Goal: Connect with others: Connect with others

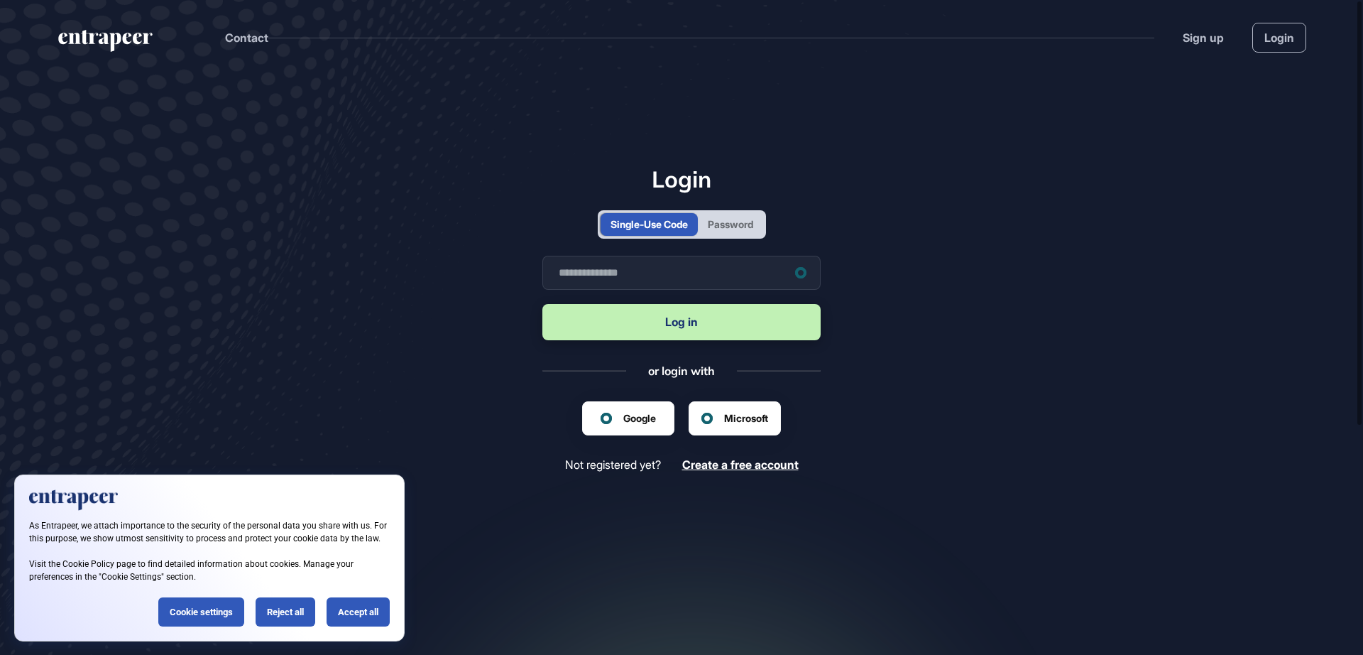
scroll to position [1, 1]
click at [269, 620] on div "Reject all" at bounding box center [286, 611] width 60 height 29
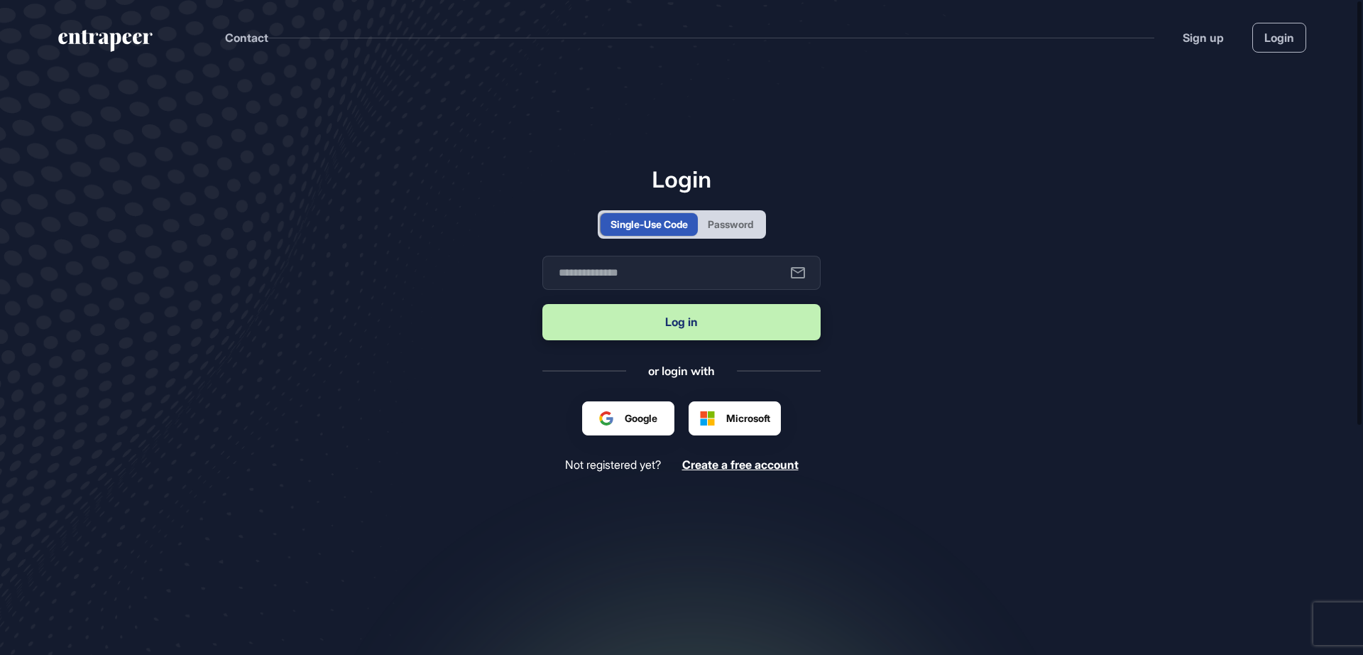
scroll to position [0, 0]
click at [736, 237] on div "Single-Use Code Password" at bounding box center [682, 224] width 168 height 28
click at [750, 225] on div "Password" at bounding box center [730, 224] width 45 height 15
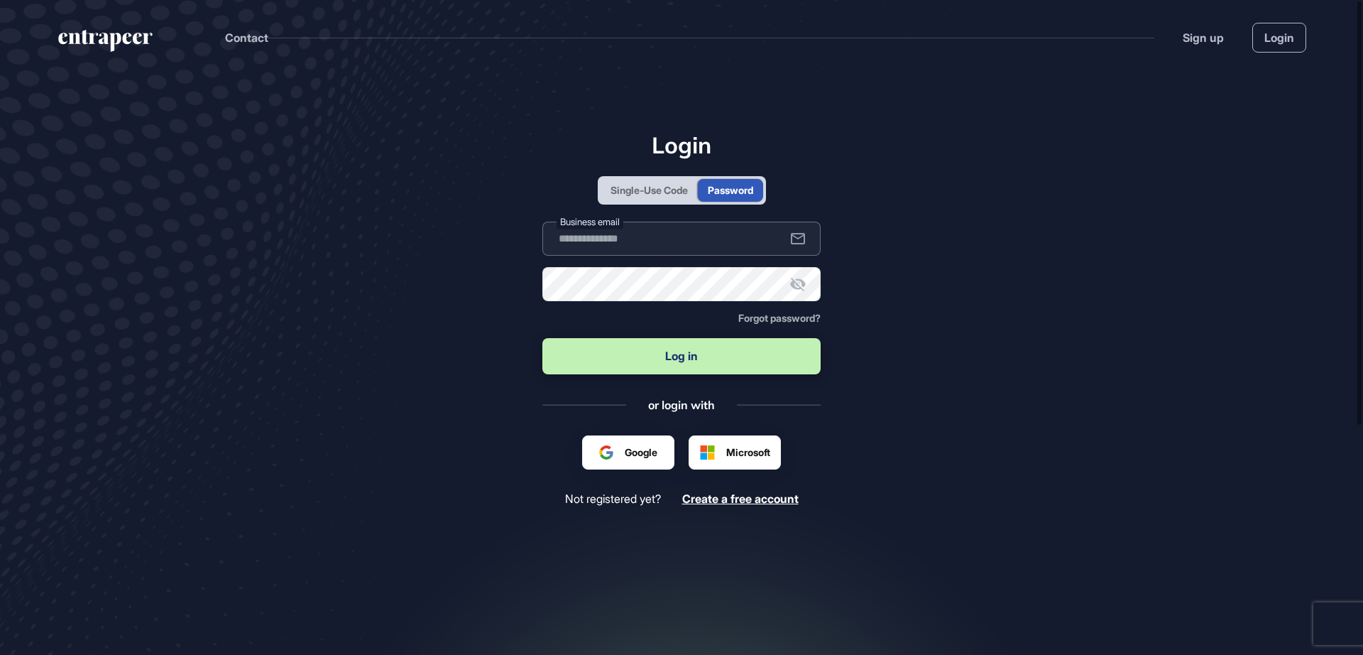
paste input "**********"
click at [627, 225] on div "Business email" at bounding box center [681, 239] width 278 height 34
type input "**********"
click at [623, 225] on label "Business email" at bounding box center [590, 221] width 67 height 15
click at [661, 362] on button "Log in" at bounding box center [681, 356] width 278 height 36
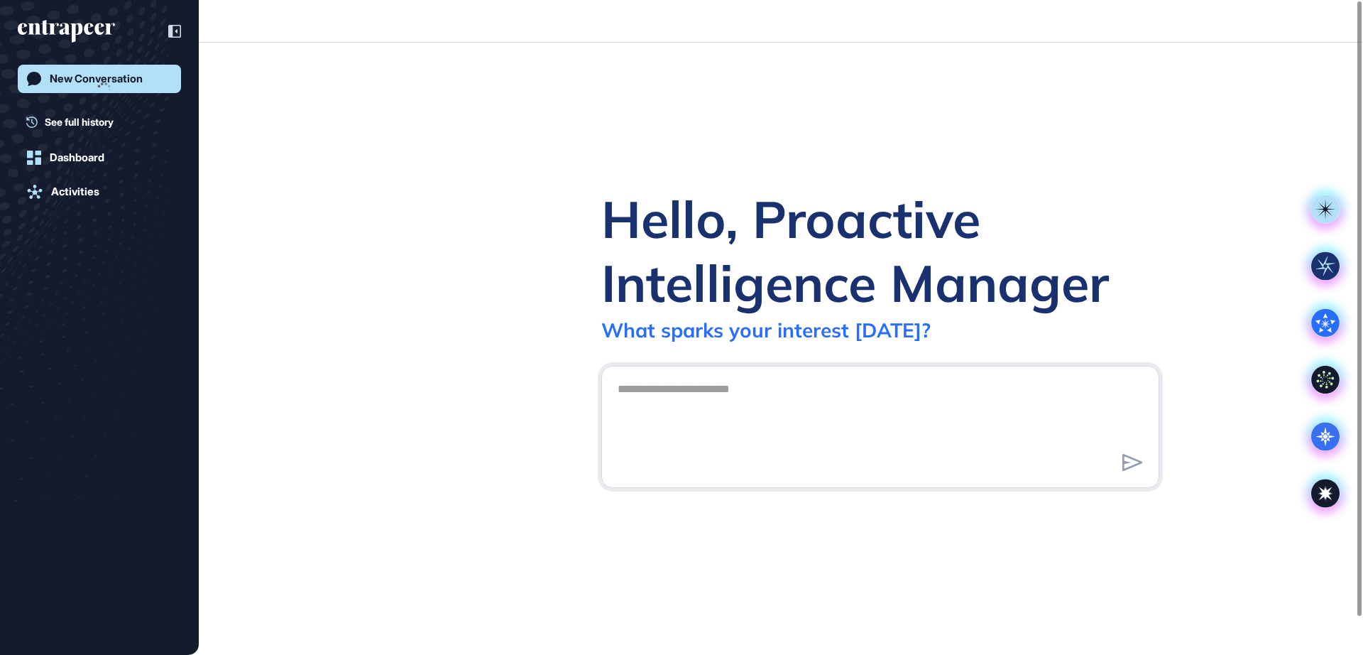
scroll to position [1, 1]
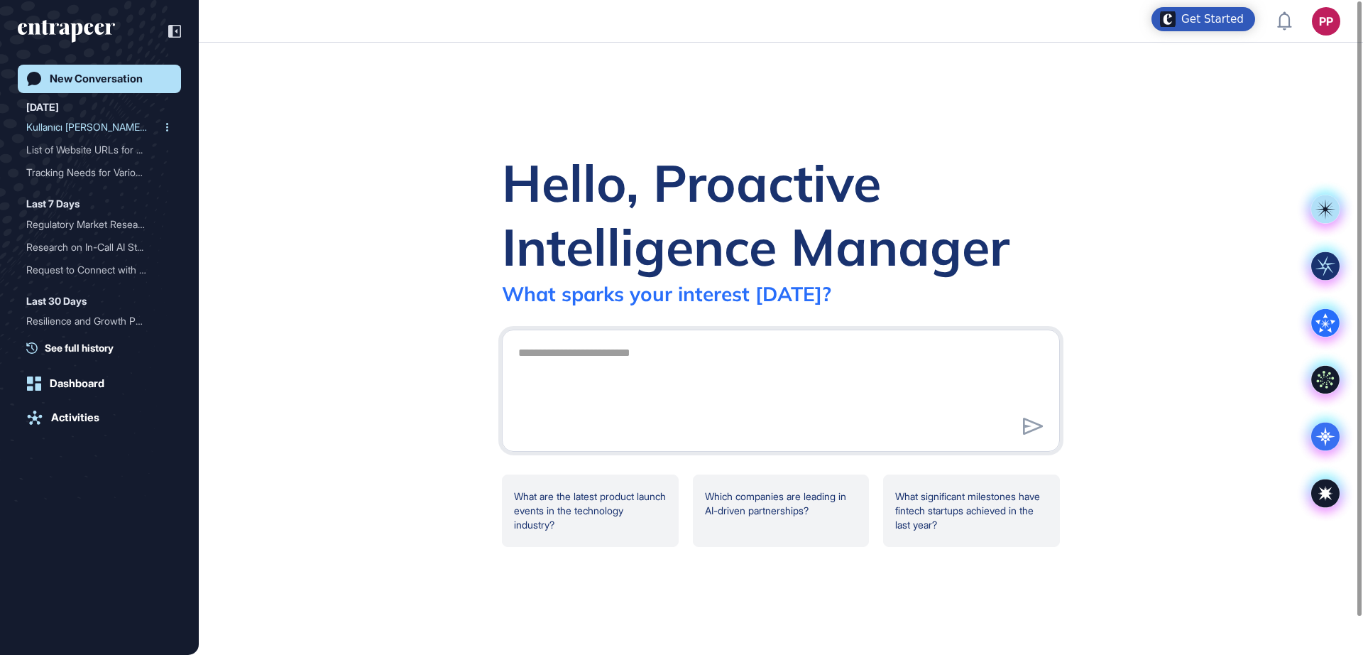
click at [96, 124] on div "Kullanıcı [PERSON_NAME]: Web Sit..." at bounding box center [93, 127] width 135 height 23
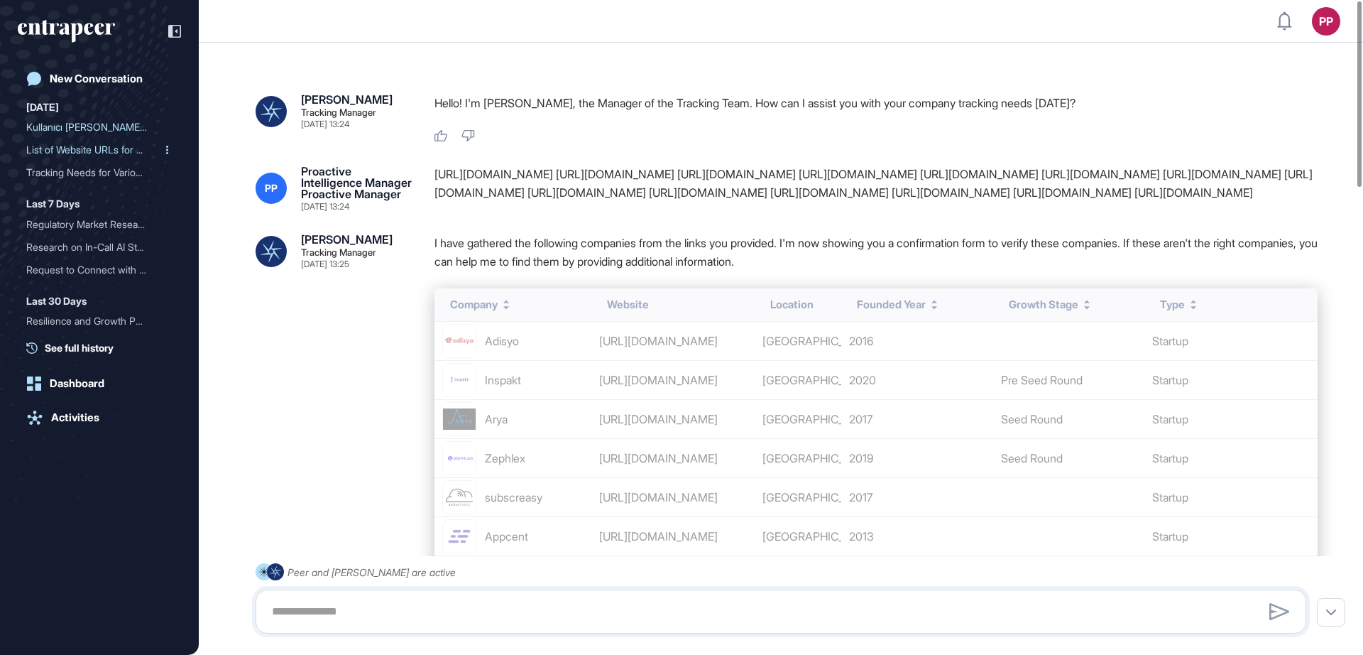
click at [67, 154] on div "List of Website URLs for ..." at bounding box center [93, 149] width 135 height 23
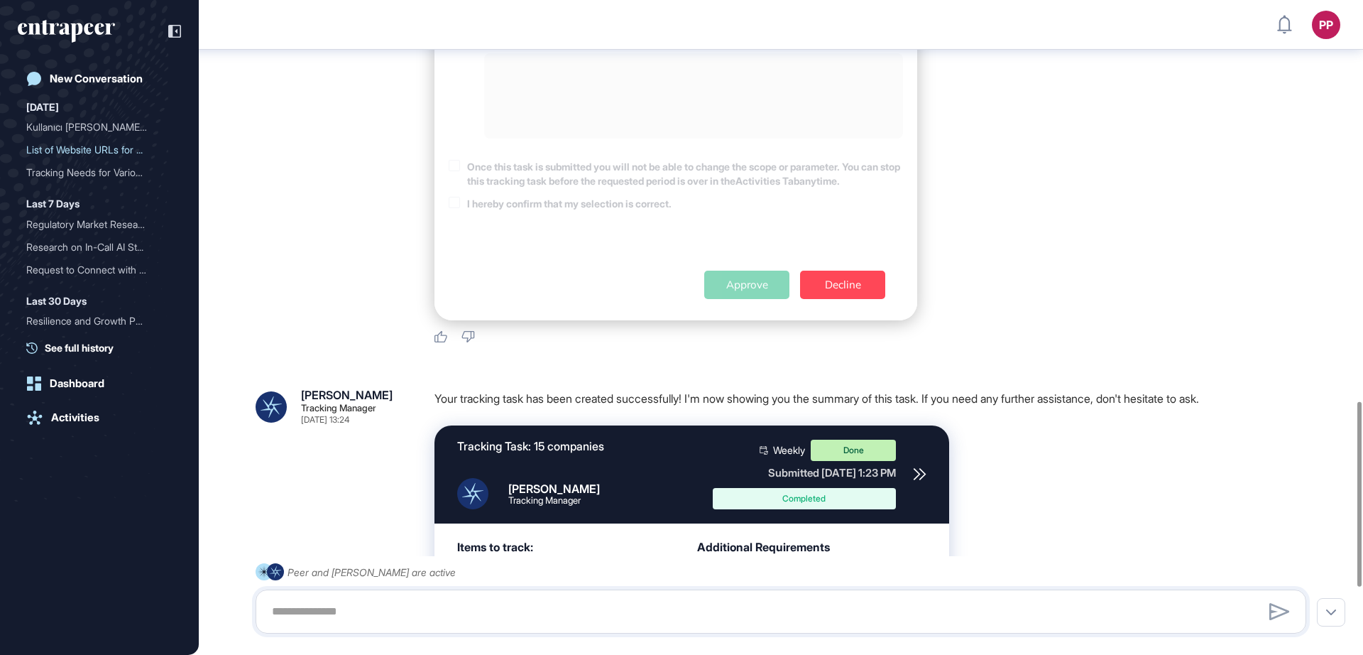
scroll to position [1654, 0]
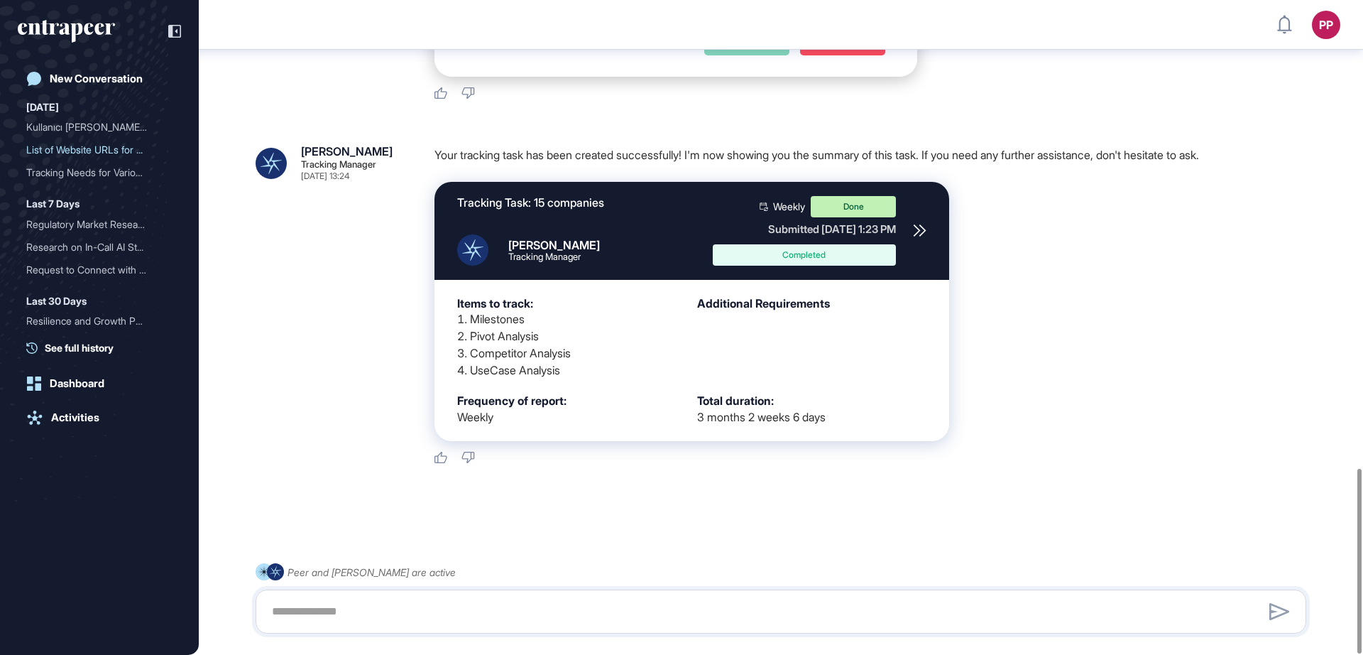
click at [80, 27] on icon "entrapeer-logo" at bounding box center [76, 33] width 12 height 20
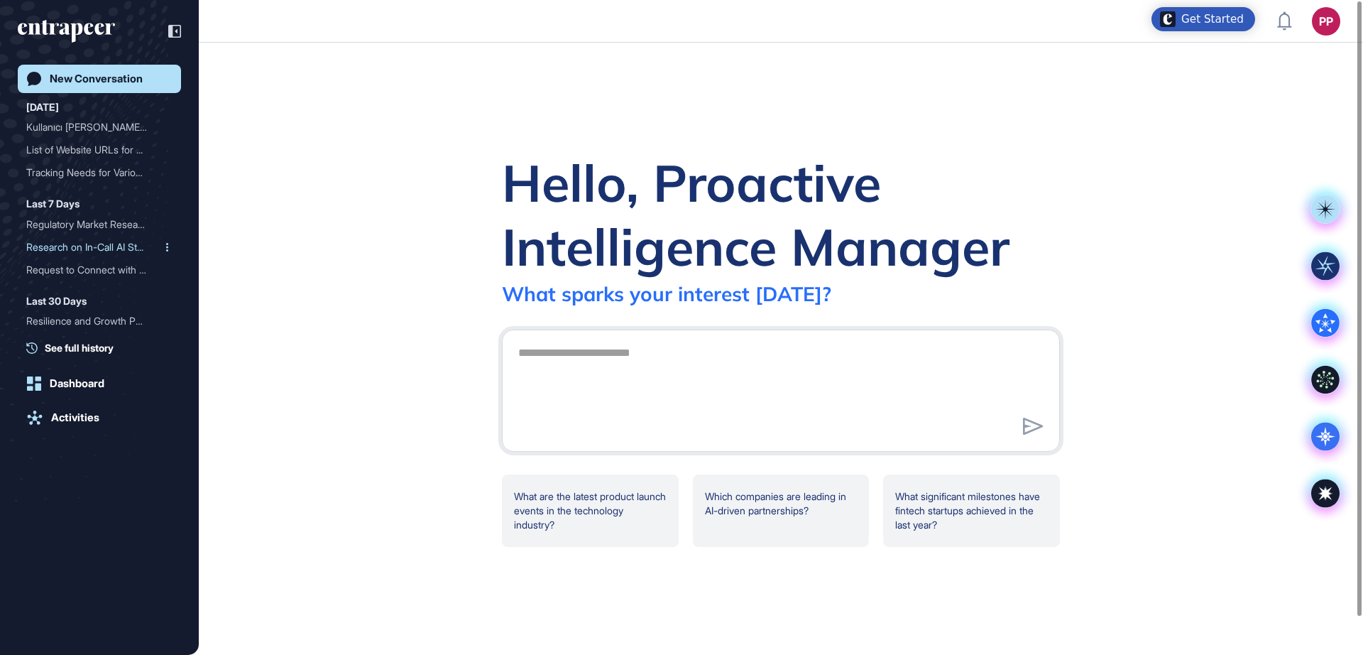
click at [92, 244] on div "Research on In-Call AI St..." at bounding box center [93, 247] width 135 height 23
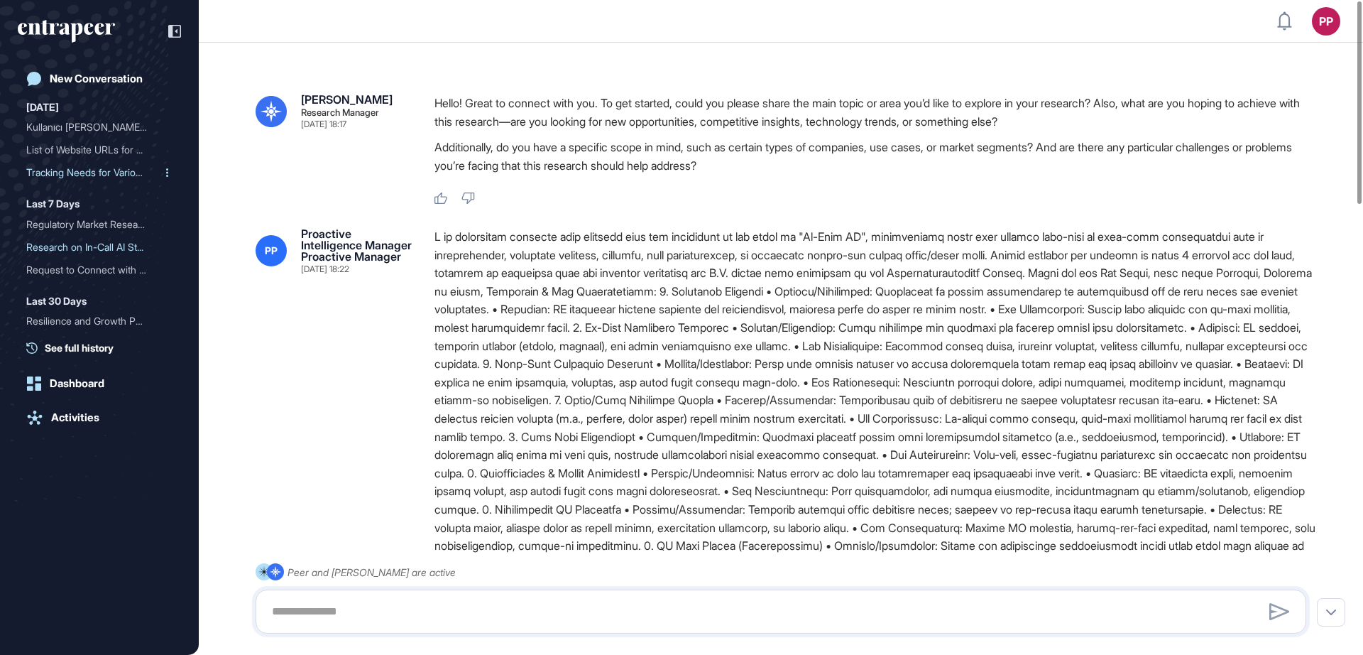
click at [87, 170] on div "Tracking Needs for Variou..." at bounding box center [93, 172] width 135 height 23
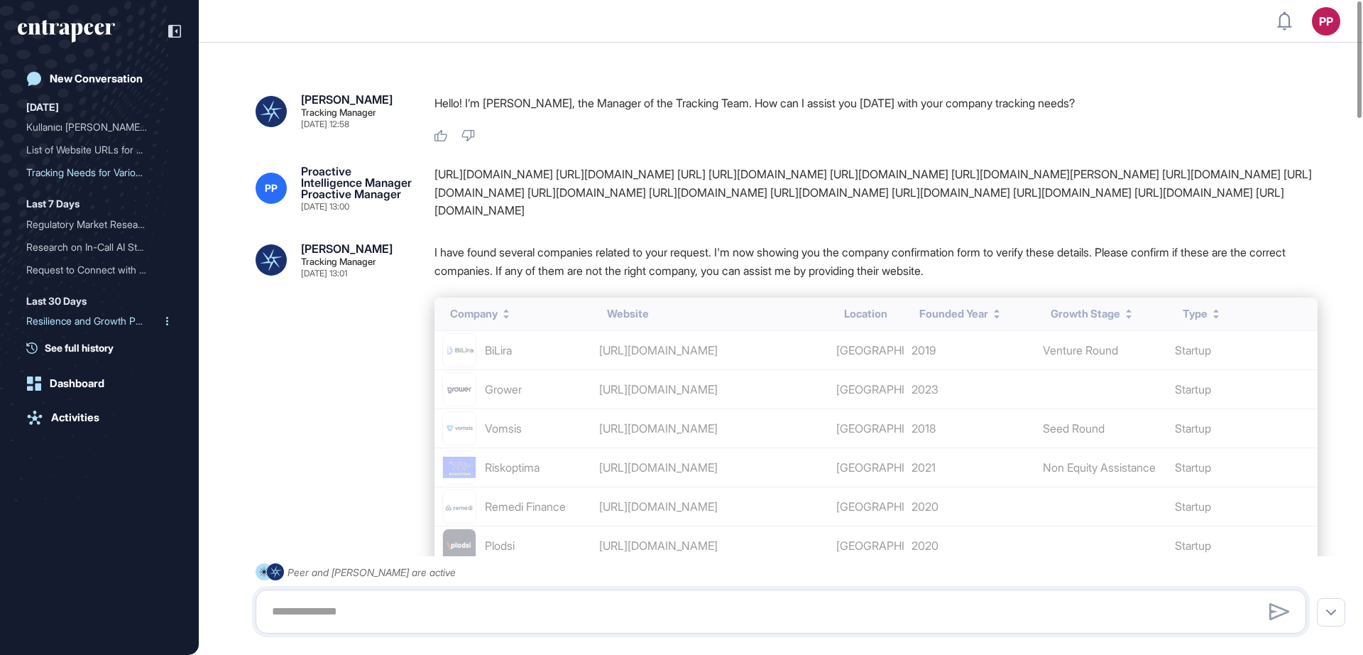
click at [80, 315] on div "Resilience and Growth Pot..." at bounding box center [93, 321] width 135 height 23
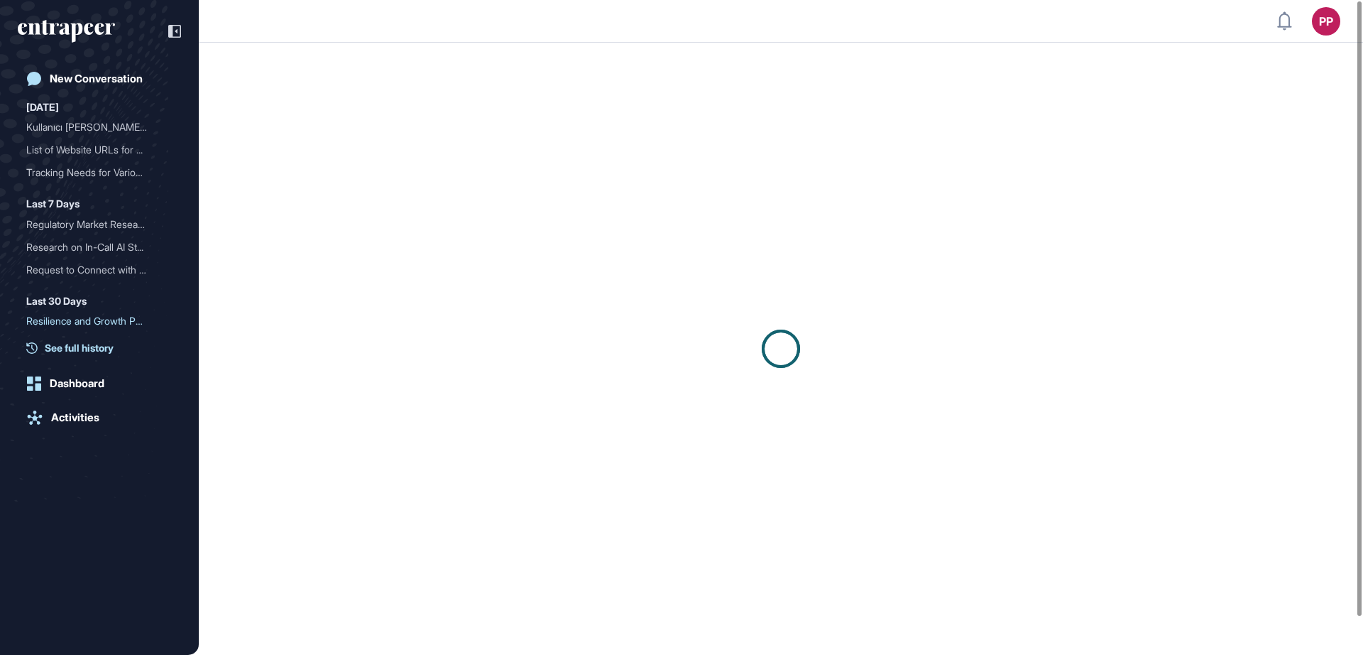
click at [84, 344] on span "See full history" at bounding box center [79, 347] width 69 height 15
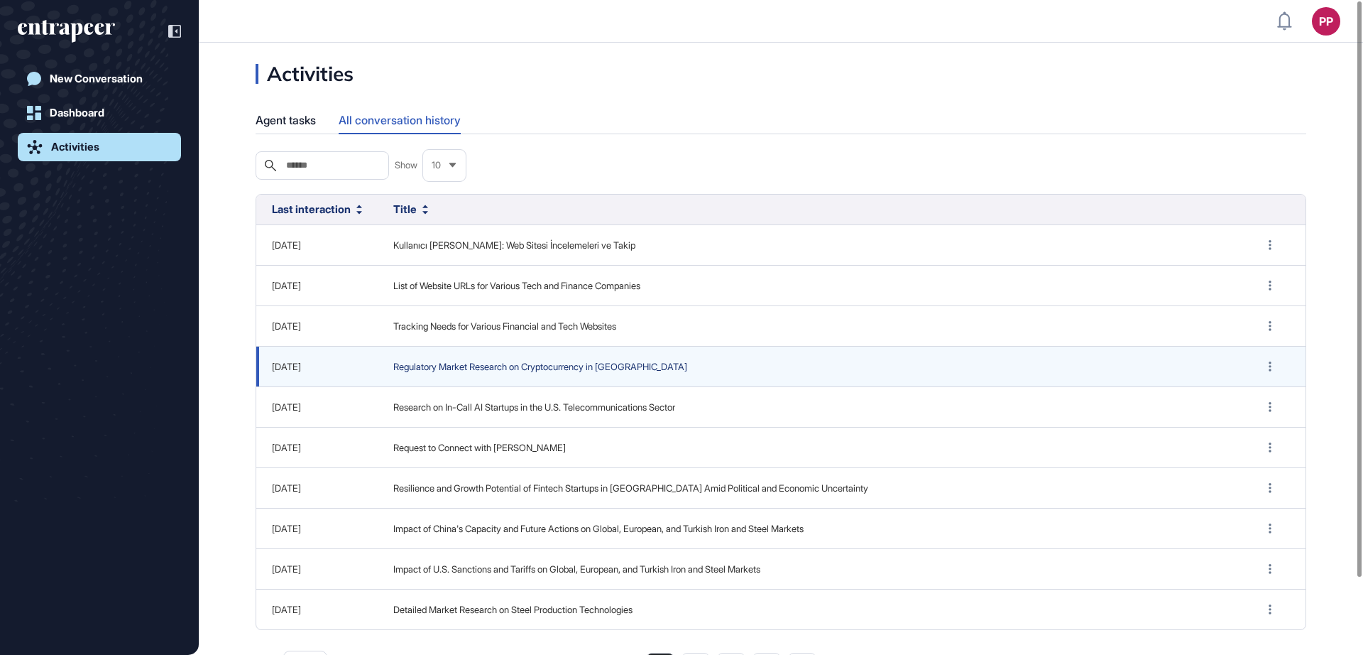
click at [459, 366] on span "Regulatory Market Research on Cryptocurrency in [GEOGRAPHIC_DATA]" at bounding box center [811, 367] width 836 height 14
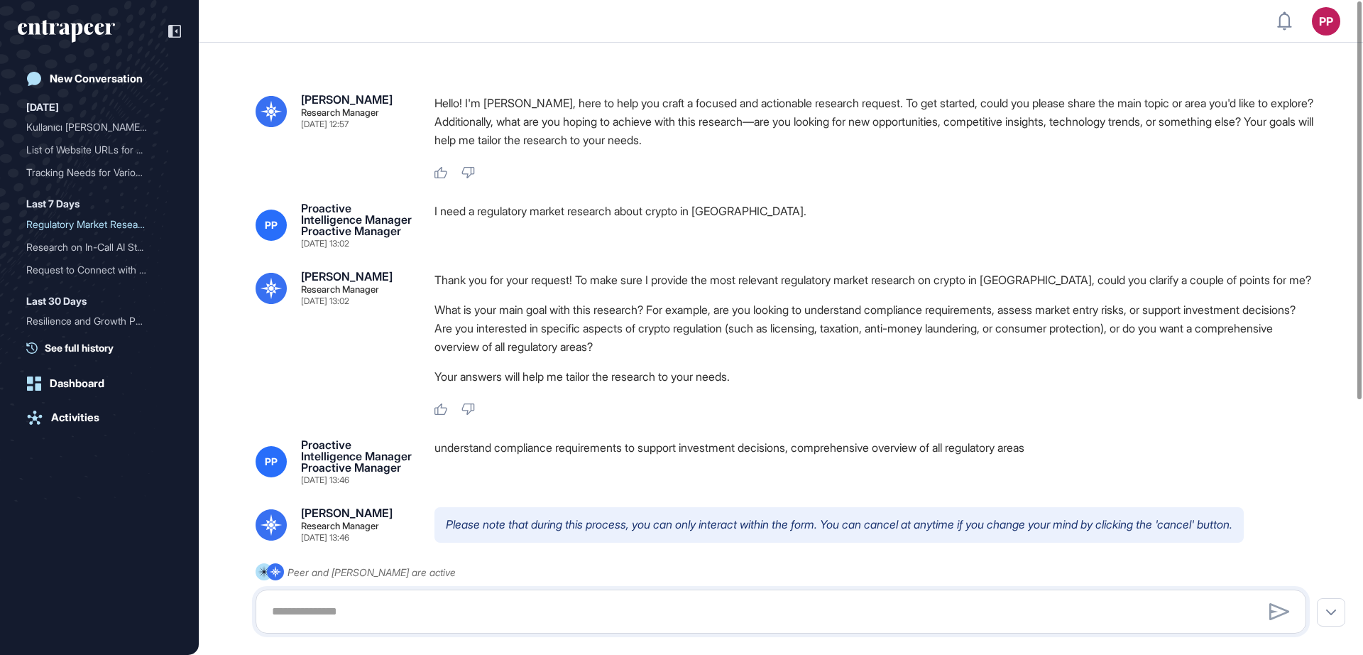
type textarea "**********"
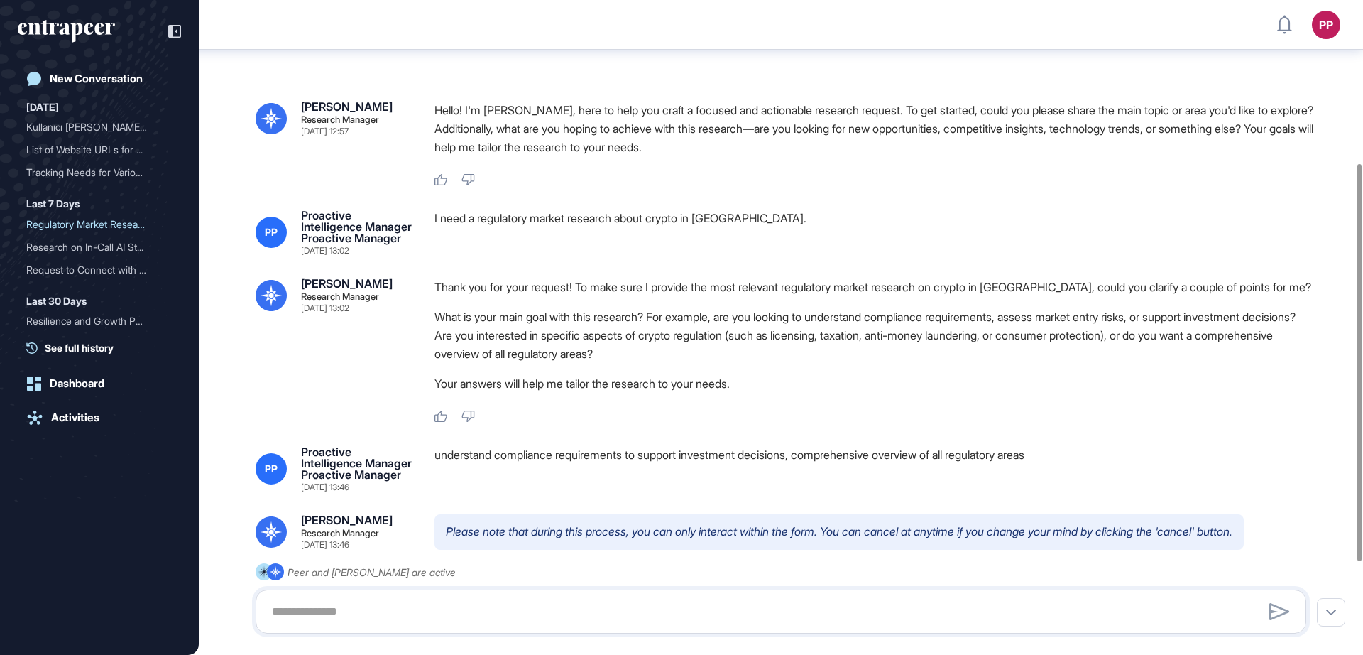
scroll to position [398, 0]
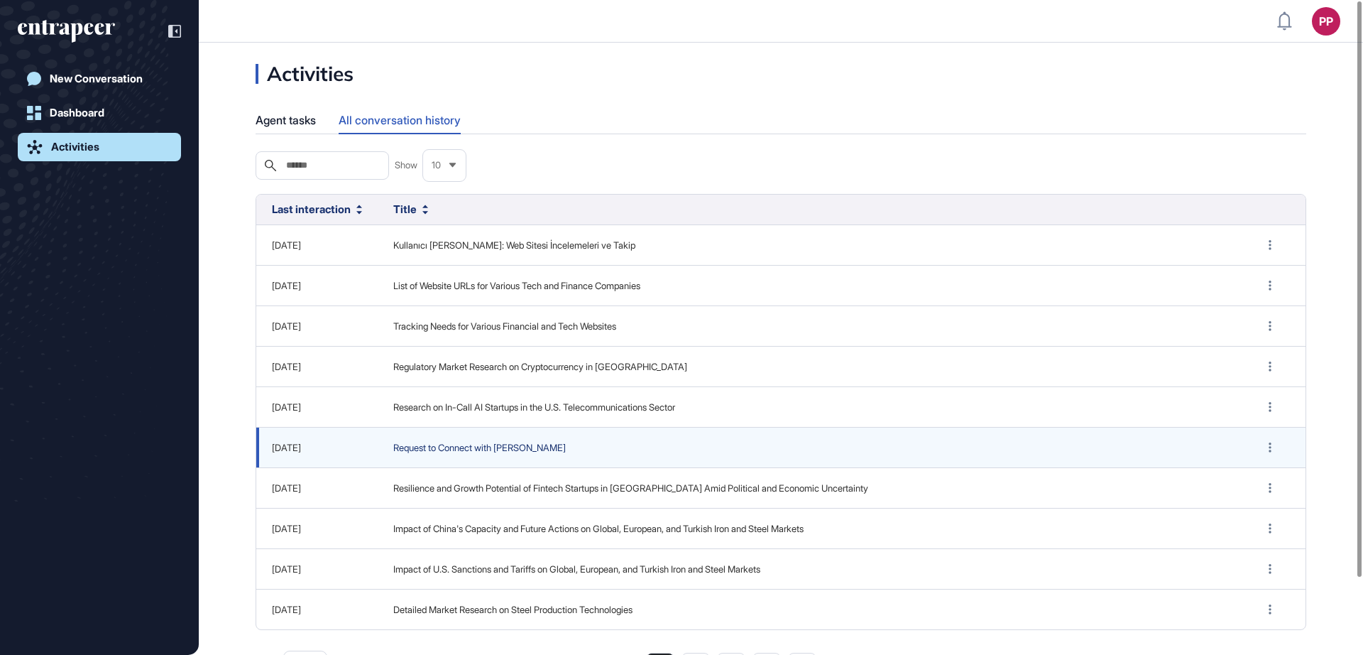
click at [462, 445] on span "Request to Connect with [PERSON_NAME]" at bounding box center [811, 448] width 836 height 14
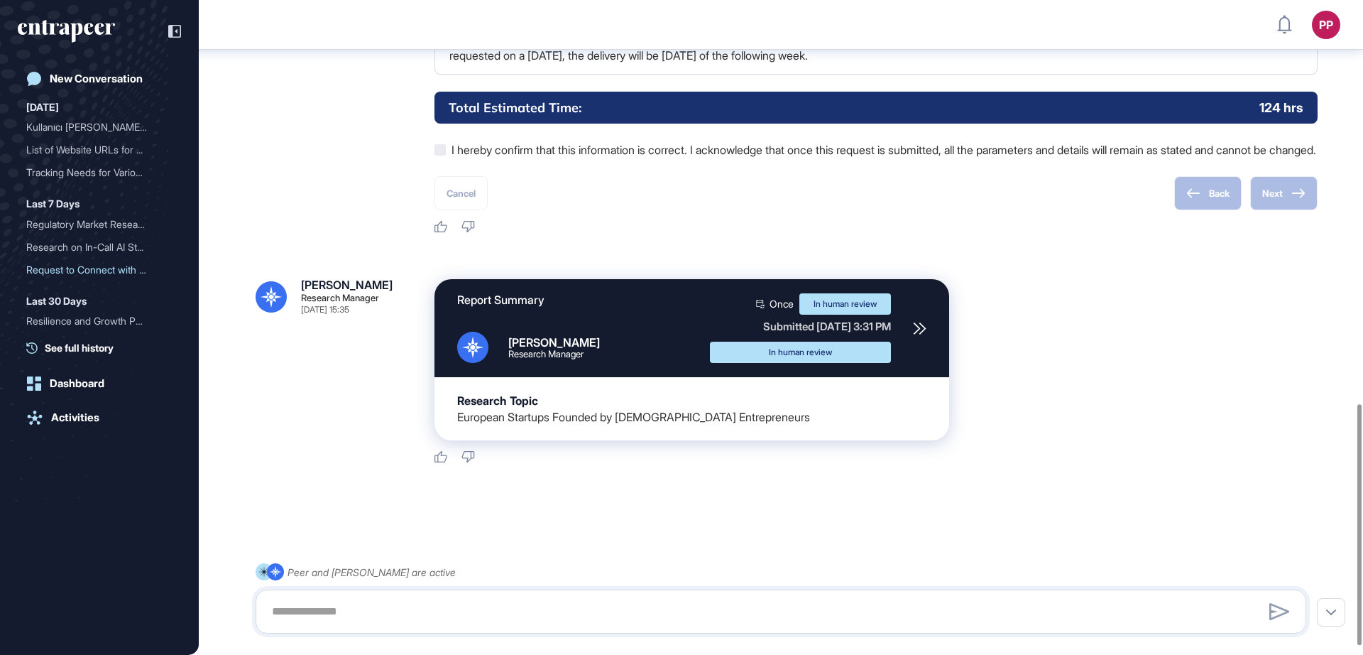
scroll to position [1113, 0]
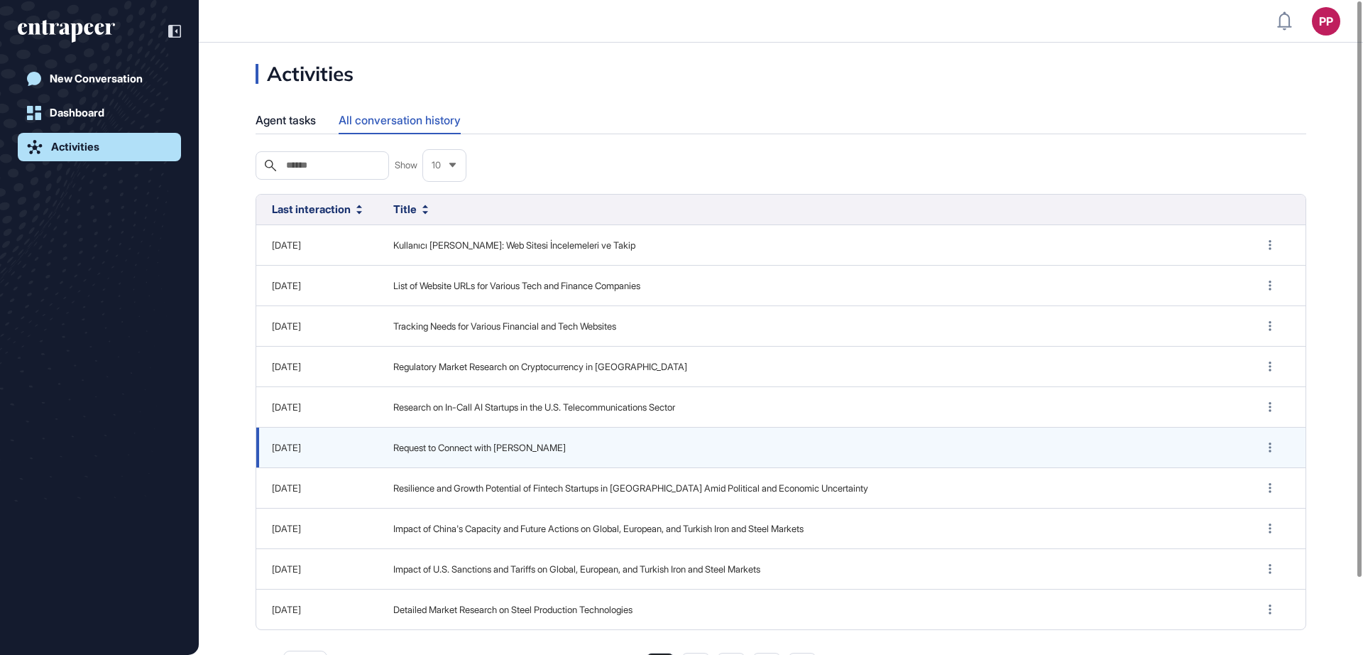
click at [501, 460] on td "Request to Connect with [PERSON_NAME]" at bounding box center [811, 447] width 867 height 40
click at [488, 449] on span "Request to Connect with [PERSON_NAME]" at bounding box center [811, 448] width 836 height 14
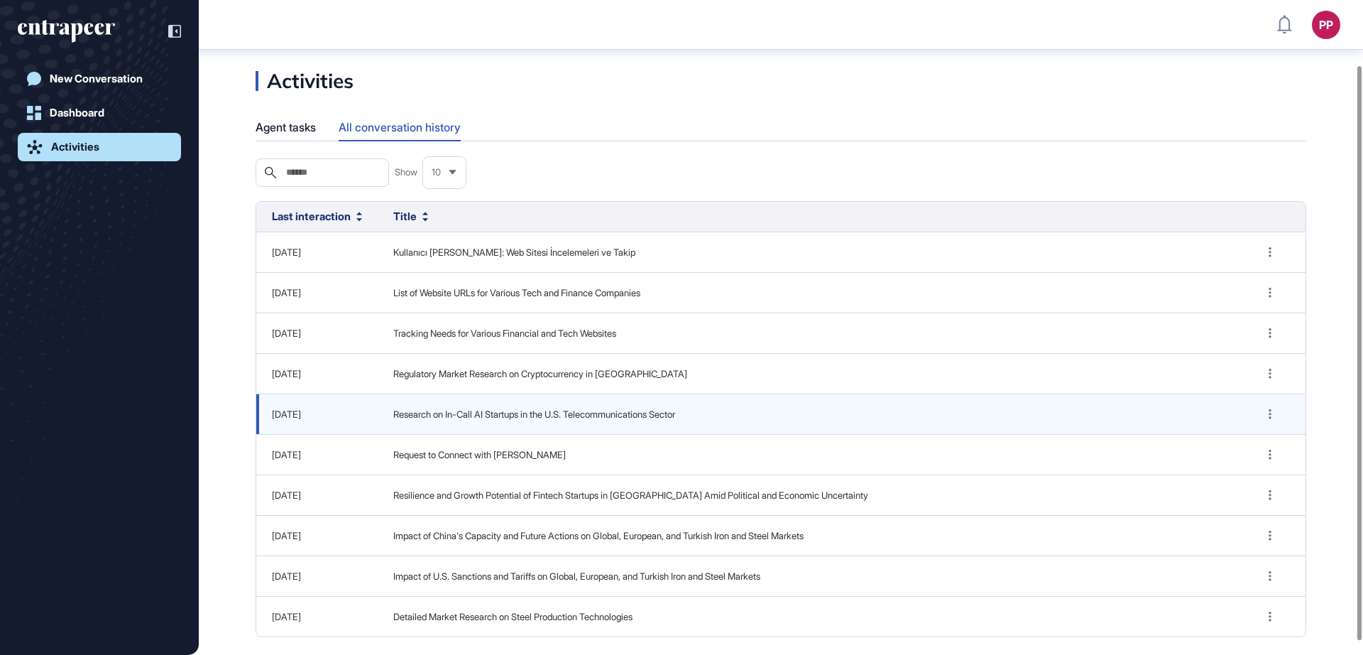
scroll to position [94, 0]
